Goal: Navigation & Orientation: Find specific page/section

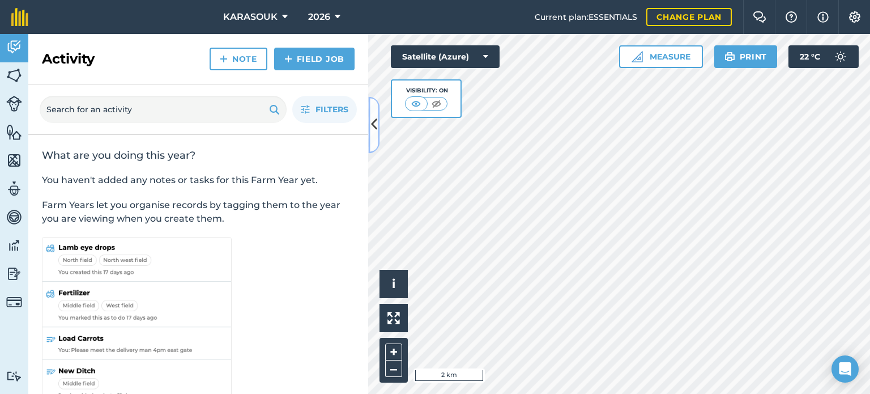
click at [374, 115] on icon at bounding box center [374, 125] width 6 height 20
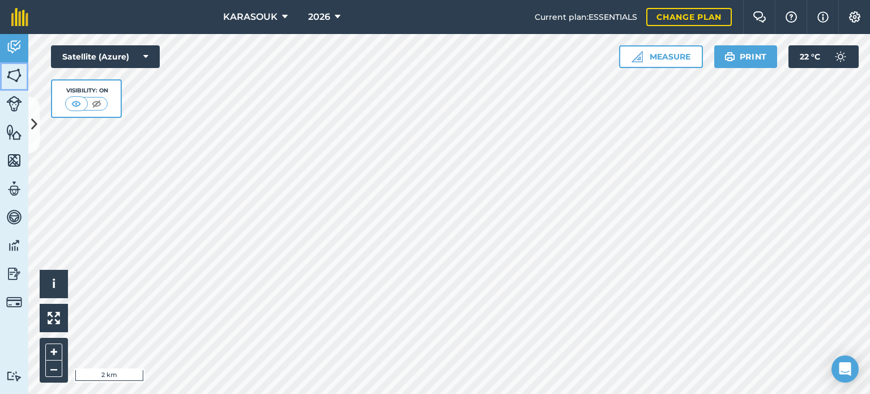
drag, startPoint x: 18, startPoint y: 72, endPoint x: 23, endPoint y: 80, distance: 9.6
click at [18, 72] on img at bounding box center [14, 75] width 16 height 17
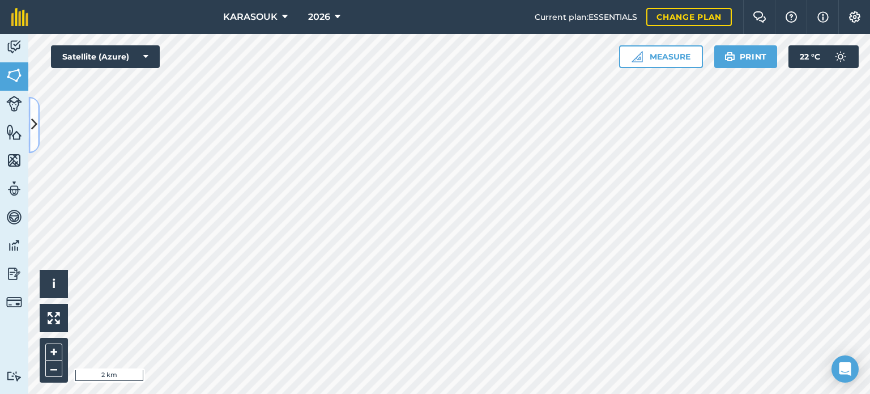
click at [35, 105] on button at bounding box center [33, 124] width 11 height 57
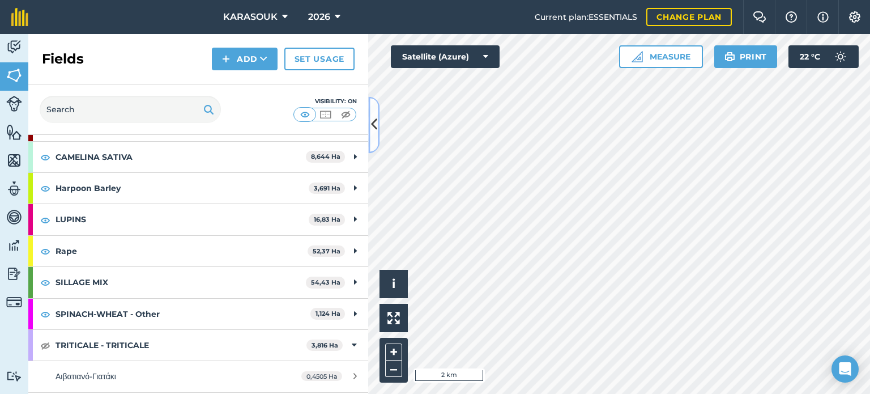
scroll to position [113, 0]
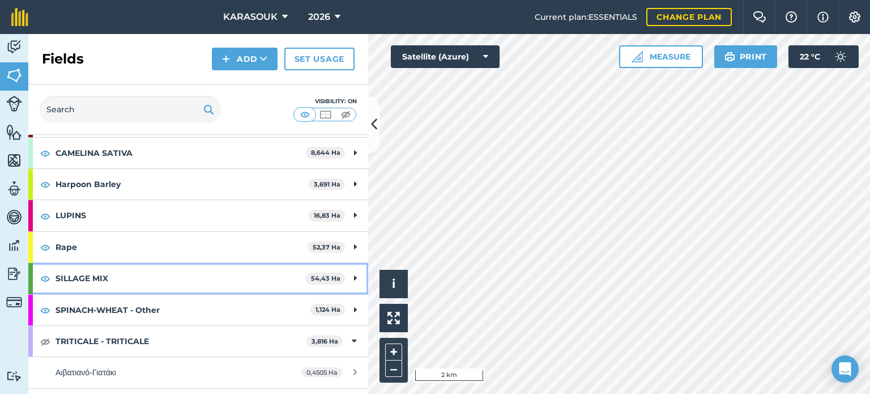
click at [320, 276] on strong "54,43 Ha" at bounding box center [325, 278] width 29 height 8
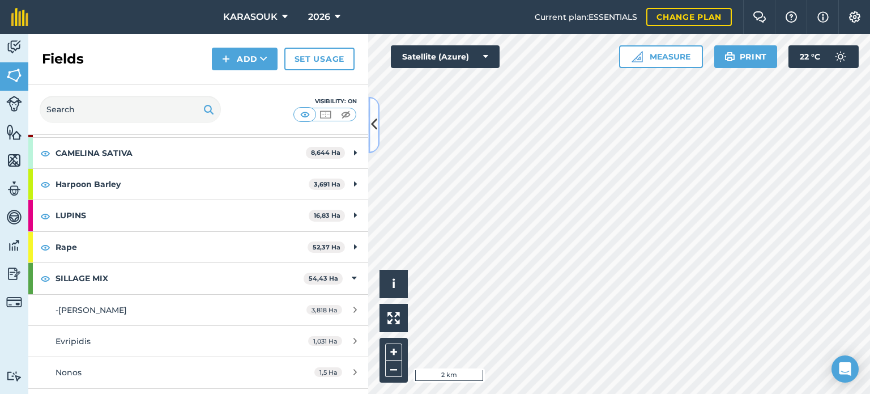
click at [374, 129] on icon at bounding box center [374, 125] width 6 height 20
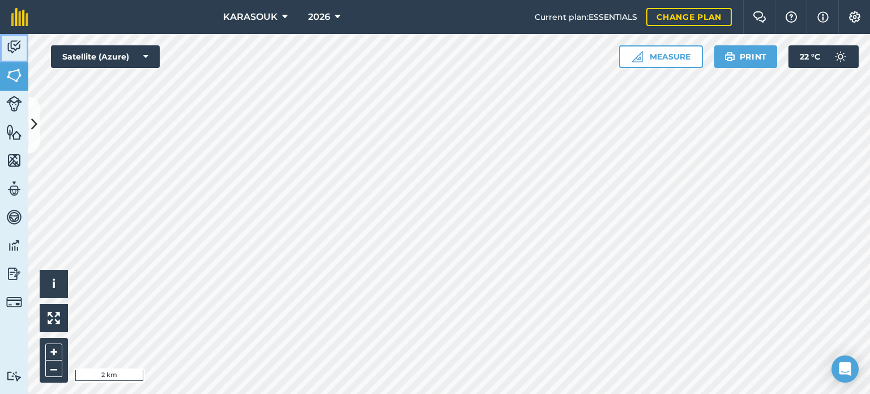
click at [12, 41] on img at bounding box center [14, 47] width 16 height 17
click at [16, 46] on img at bounding box center [14, 47] width 16 height 17
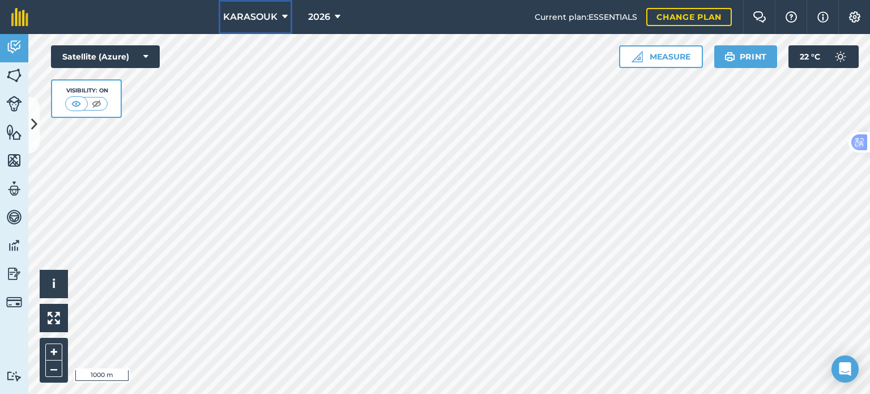
click at [269, 18] on span "KARASOUK" at bounding box center [250, 17] width 54 height 14
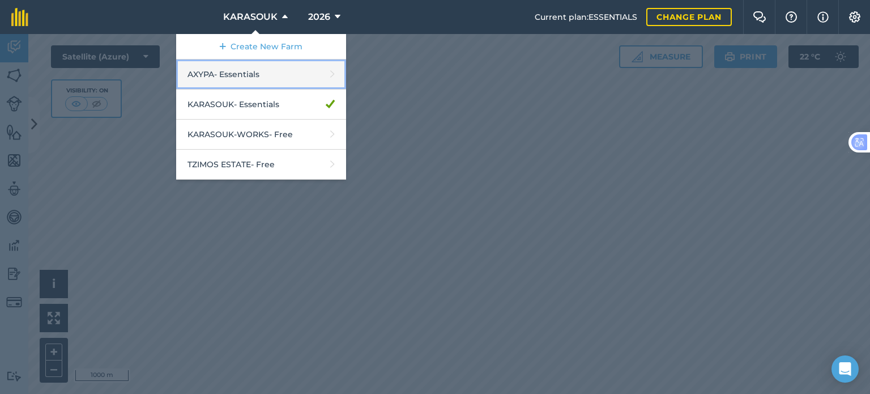
click at [223, 75] on link "AXYPA - Essentials" at bounding box center [261, 74] width 170 height 30
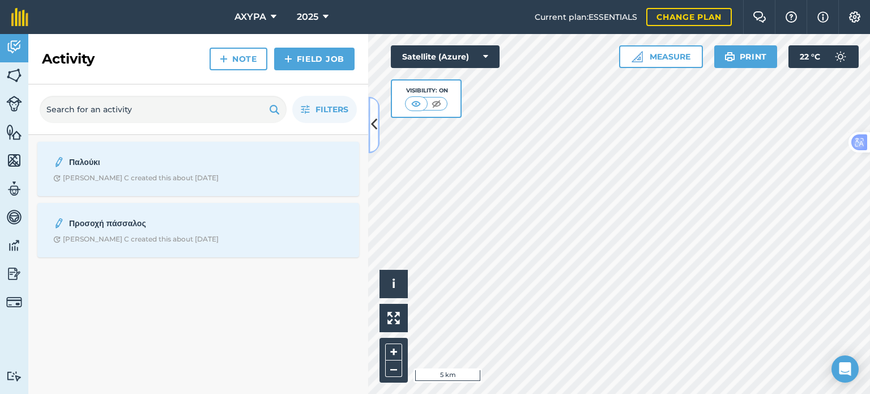
click at [372, 124] on icon at bounding box center [374, 125] width 6 height 20
